Goal: Book appointment/travel/reservation

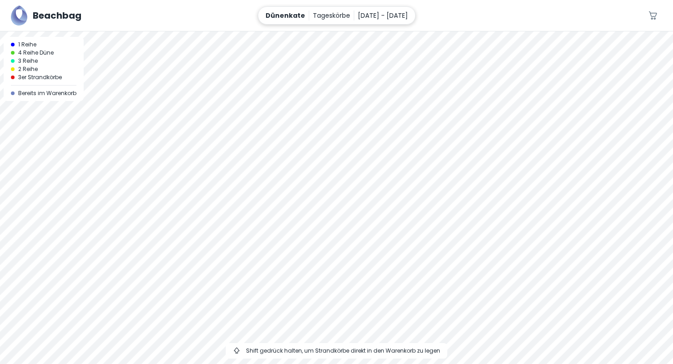
click at [370, 15] on p "[DATE] - [DATE]" at bounding box center [383, 15] width 50 height 10
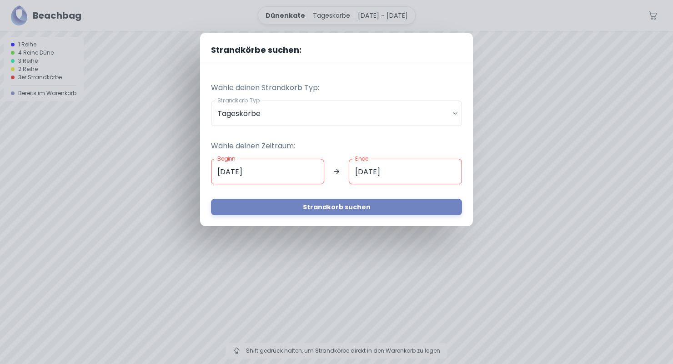
click at [258, 172] on input "[DATE]" at bounding box center [267, 171] width 113 height 25
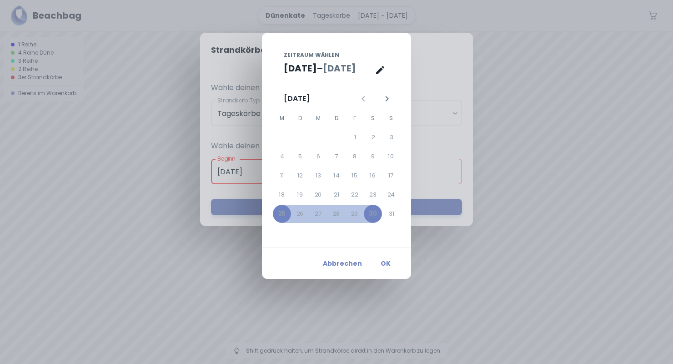
click at [340, 71] on span "[DATE]" at bounding box center [339, 68] width 33 height 14
click at [385, 100] on icon "Nächster Monat" at bounding box center [387, 98] width 11 height 11
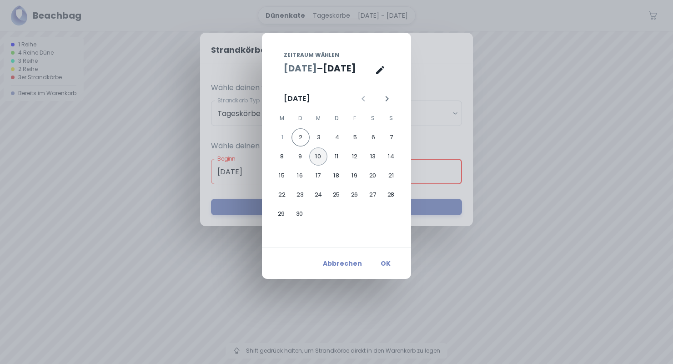
click at [319, 158] on button "10" at bounding box center [318, 156] width 18 height 18
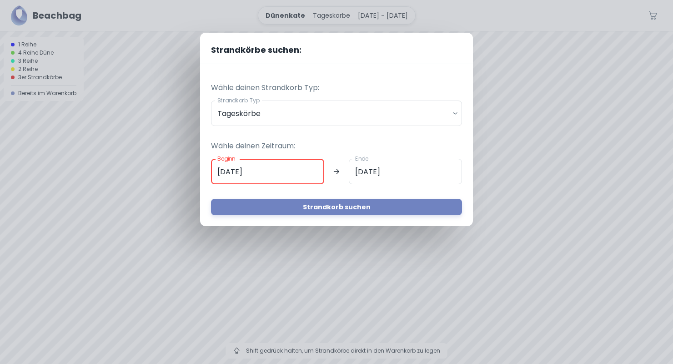
type input "[DATE]"
click at [281, 169] on input "[DATE]" at bounding box center [267, 171] width 113 height 25
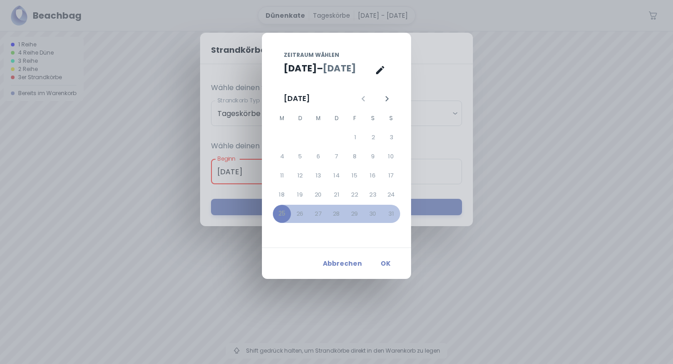
click at [383, 95] on icon "Nächster Monat" at bounding box center [387, 98] width 11 height 11
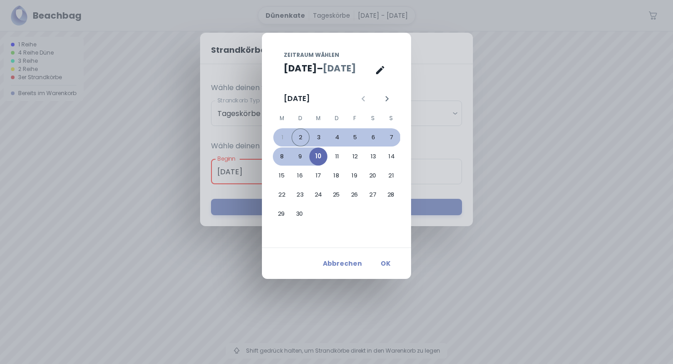
click at [318, 158] on button "10" at bounding box center [318, 156] width 18 height 18
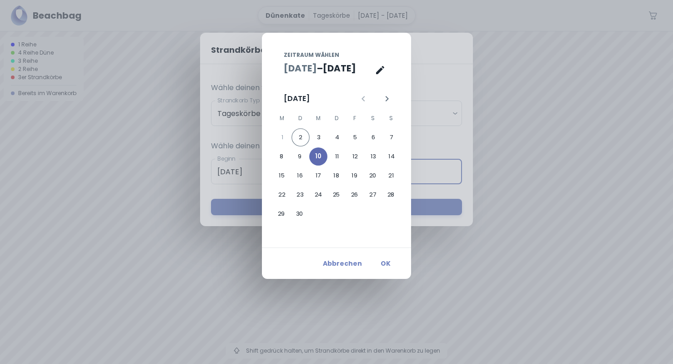
type input "[DATE]"
click at [383, 267] on button "OK" at bounding box center [385, 263] width 29 height 16
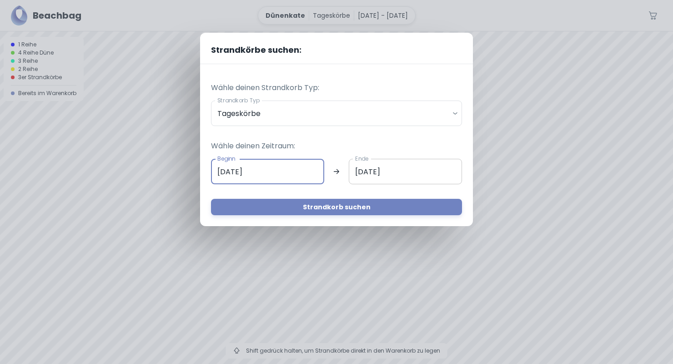
click at [371, 175] on input "[DATE]" at bounding box center [405, 171] width 113 height 25
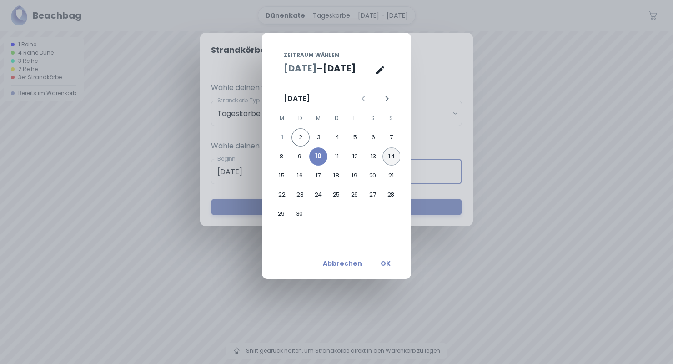
click at [391, 157] on button "14" at bounding box center [392, 156] width 18 height 18
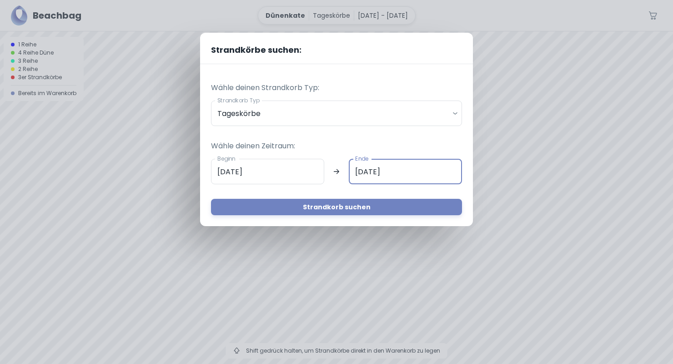
type input "[DATE]"
click at [352, 211] on button "Strandkorb suchen" at bounding box center [336, 207] width 251 height 16
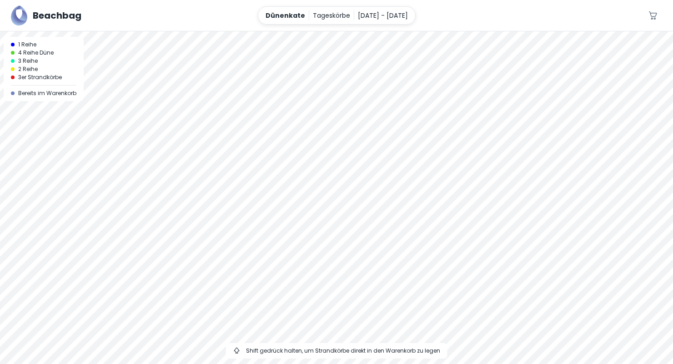
click at [358, 31] on div at bounding box center [336, 31] width 673 height 0
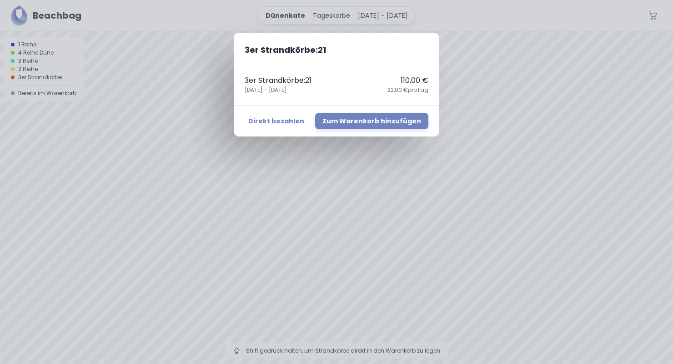
click at [391, 282] on div "3er Strandkörbe : 21 3er Strandkörbe : 21 110,00 € [DATE] - [DATE],00 € pro Tag…" at bounding box center [336, 182] width 673 height 364
